Goal: Task Accomplishment & Management: Manage account settings

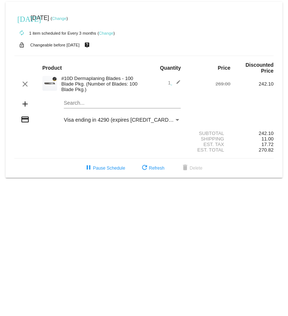
click at [103, 34] on link "Change" at bounding box center [106, 33] width 14 height 4
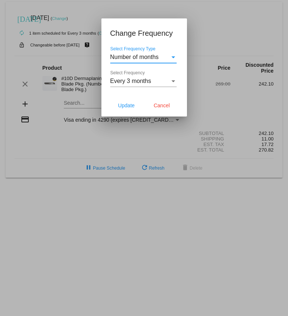
click at [137, 82] on span "Every 3 months" at bounding box center [130, 81] width 41 height 6
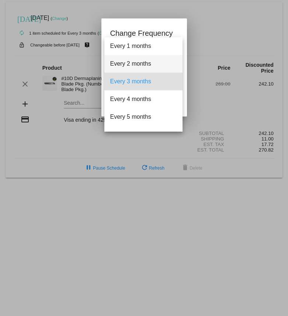
click at [137, 63] on span "Every 2 months" at bounding box center [143, 64] width 66 height 18
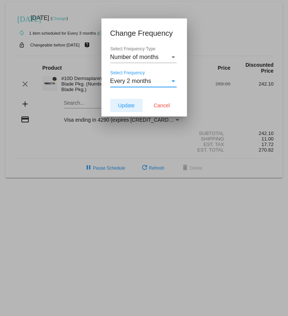
click at [130, 107] on span "Update" at bounding box center [126, 106] width 17 height 6
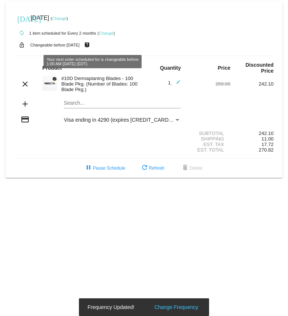
click at [66, 20] on link "Change" at bounding box center [59, 18] width 14 height 4
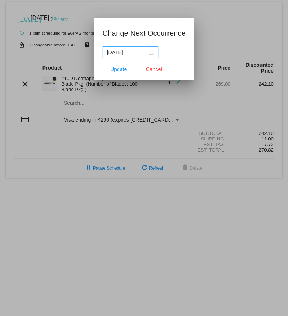
click at [132, 52] on input "[DATE]" at bounding box center [127, 52] width 40 height 8
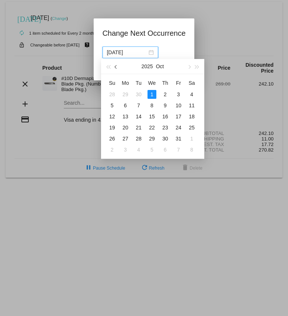
click at [117, 69] on button "button" at bounding box center [116, 66] width 8 height 15
click at [140, 105] on div "9" at bounding box center [138, 105] width 9 height 9
type input "[DATE]"
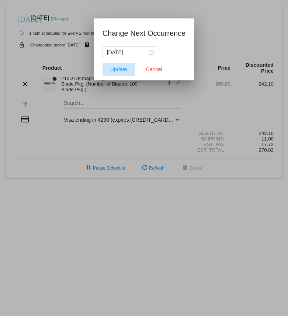
click at [115, 72] on span "Update" at bounding box center [118, 69] width 17 height 6
